Goal: Task Accomplishment & Management: Manage account settings

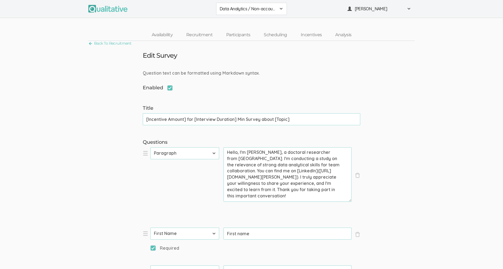
click at [282, 7] on span at bounding box center [281, 9] width 4 height 4
click at [281, 36] on link "Scheduling" at bounding box center [275, 35] width 37 height 12
click at [91, 43] on link "Back To Recruitment" at bounding box center [109, 43] width 43 height 7
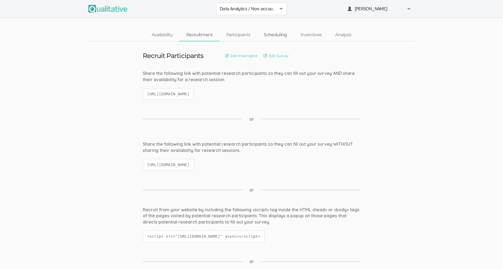
click at [273, 35] on link "Scheduling" at bounding box center [275, 35] width 37 height 12
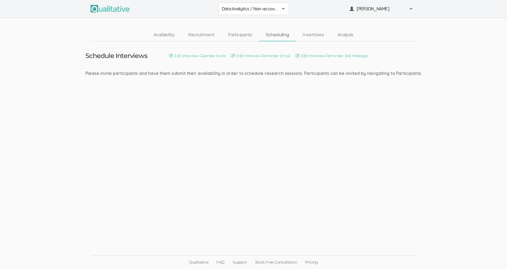
click at [284, 7] on span at bounding box center [283, 9] width 4 height 4
click at [263, 20] on span "Data Analytics / Accounting" at bounding box center [254, 21] width 64 height 6
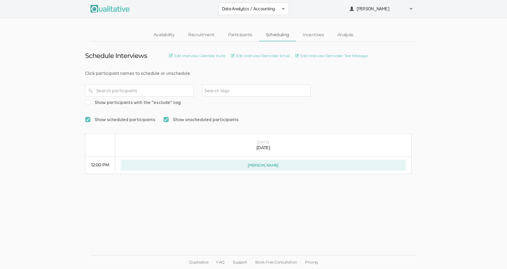
click at [284, 10] on span at bounding box center [283, 9] width 4 height 4
click at [267, 31] on span "Data Analytics / Sr Management" at bounding box center [254, 33] width 64 height 6
